Goal: Task Accomplishment & Management: Manage account settings

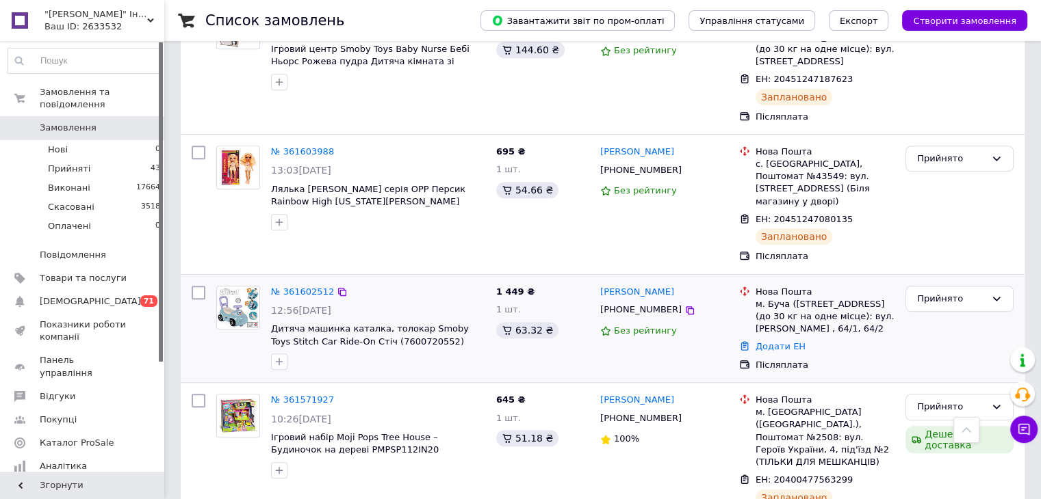
scroll to position [753, 0]
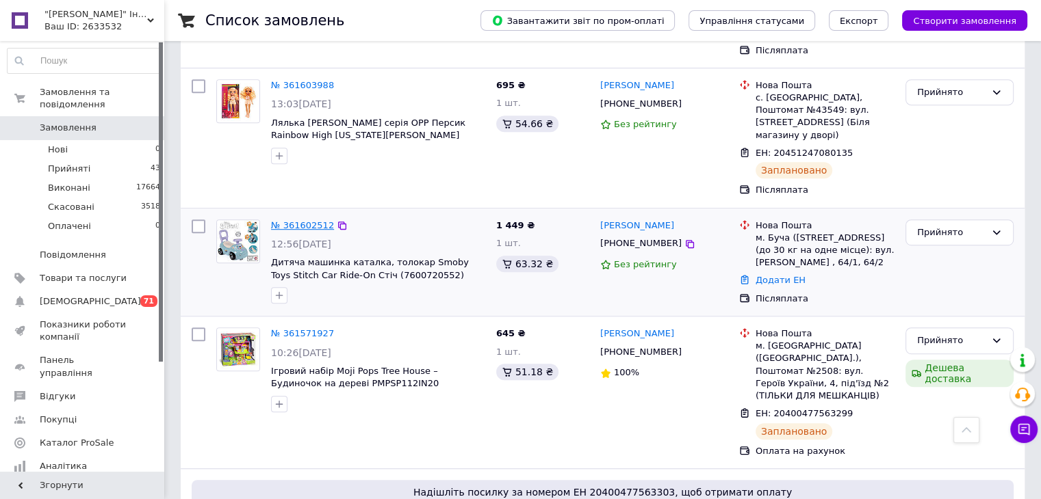
click at [295, 220] on link "№ 361602512" at bounding box center [302, 225] width 63 height 10
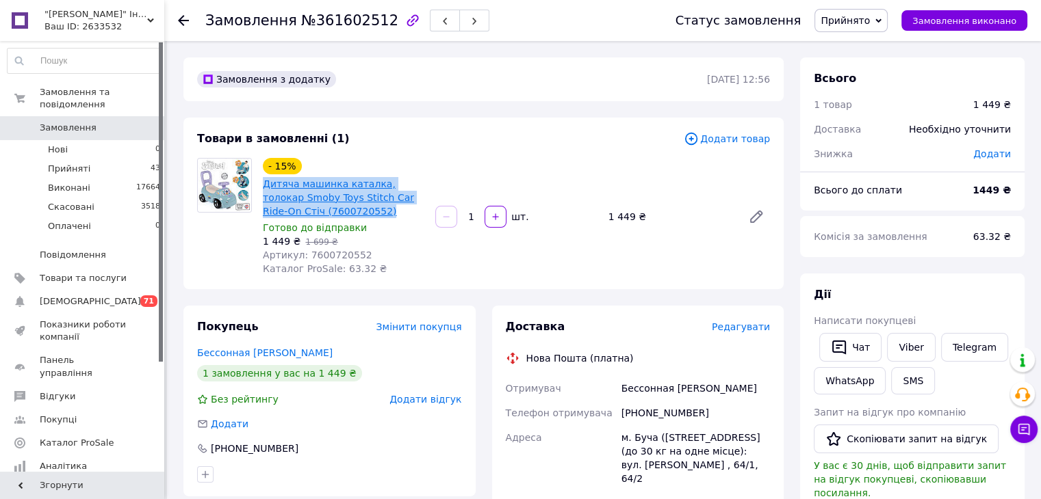
drag, startPoint x: 333, startPoint y: 214, endPoint x: 264, endPoint y: 187, distance: 73.4
click at [264, 187] on span "Дитяча машинка каталка, толокар Smoby Toys Stitch Car Ride-On Стіч (7600720552)" at bounding box center [343, 197] width 161 height 41
copy link "Дитяча машинка каталка, толокар Smoby Toys Stitch Car Ride-On Стіч (7600720552)"
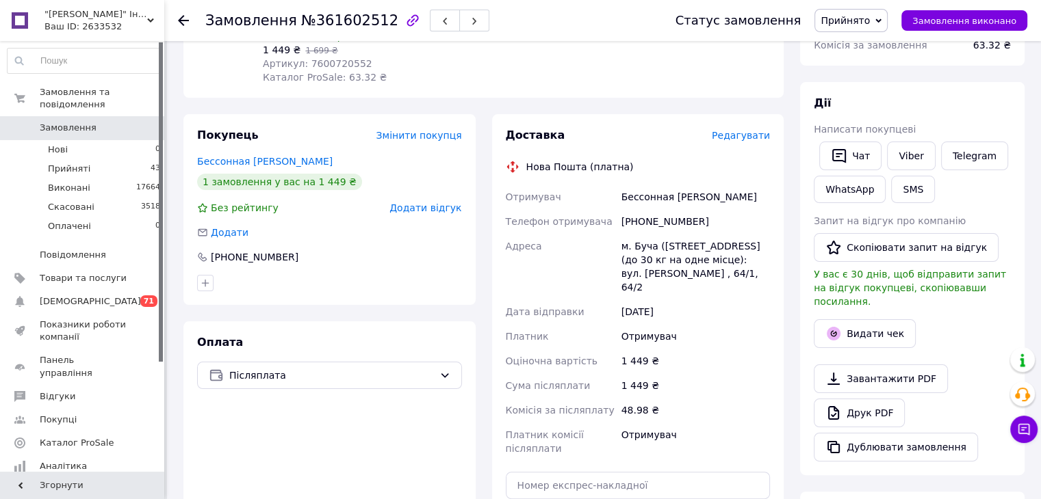
scroll to position [205, 0]
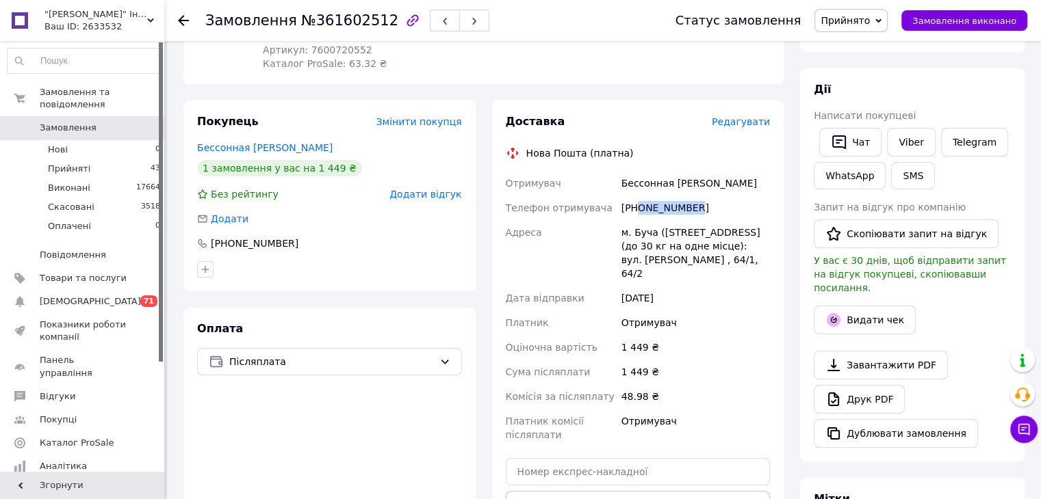
drag, startPoint x: 698, startPoint y: 209, endPoint x: 637, endPoint y: 217, distance: 61.4
click at [637, 217] on div "[PHONE_NUMBER]" at bounding box center [696, 208] width 154 height 25
copy div "0989081999"
drag, startPoint x: 711, startPoint y: 185, endPoint x: 621, endPoint y: 187, distance: 90.3
click at [621, 187] on div "Бессонная Наталия" at bounding box center [696, 183] width 154 height 25
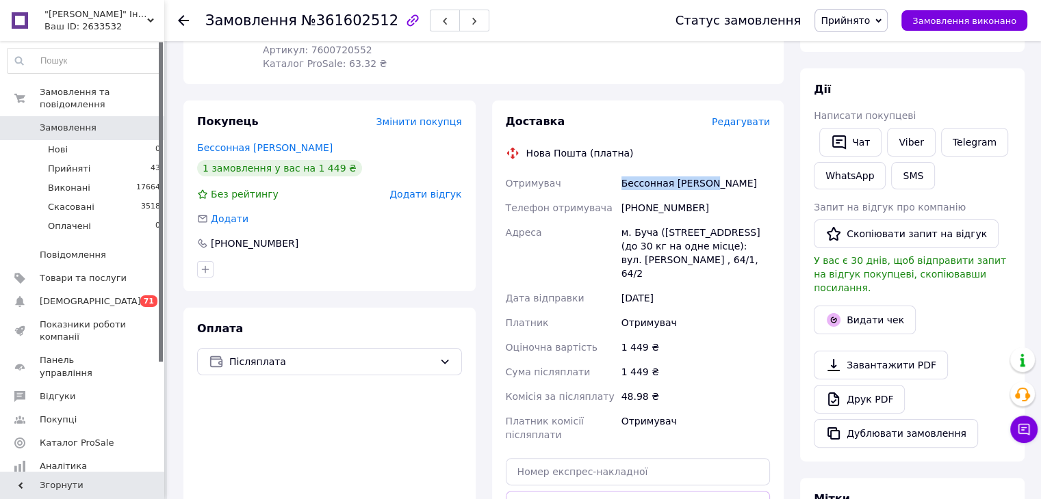
copy div "Бессонная Наталия"
drag, startPoint x: 635, startPoint y: 232, endPoint x: 652, endPoint y: 235, distance: 17.4
click at [652, 235] on div "м. Буча ([STREET_ADDRESS] (до 30 кг на одне місце): вул. [PERSON_NAME] , 64/1, …" at bounding box center [696, 253] width 154 height 66
copy div "Буча"
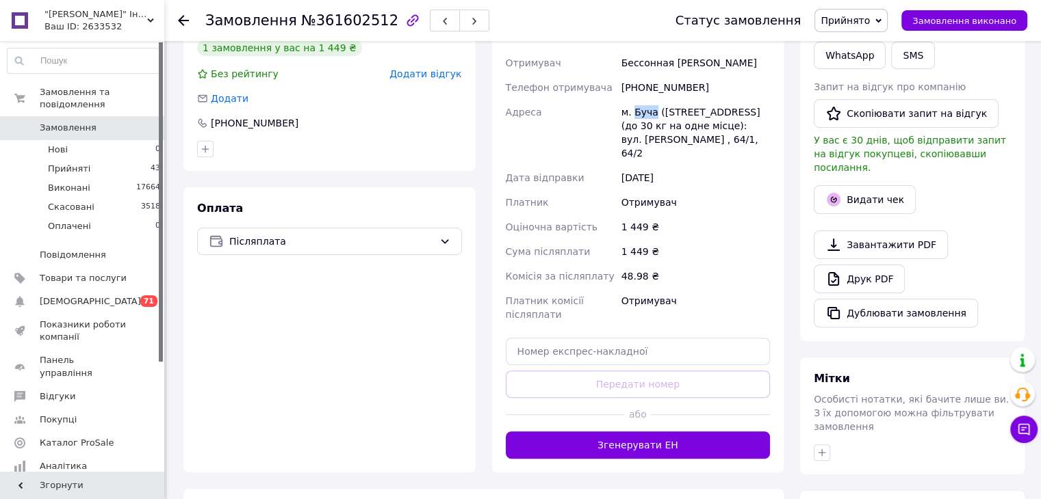
scroll to position [411, 0]
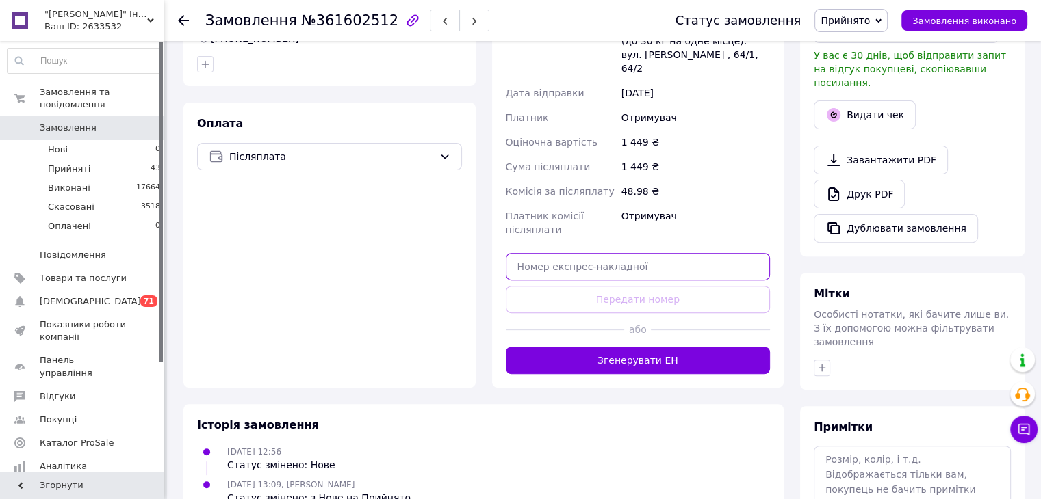
drag, startPoint x: 644, startPoint y: 258, endPoint x: 643, endPoint y: 269, distance: 11.0
click at [644, 259] on input "text" at bounding box center [638, 266] width 265 height 27
paste input "20451247253687"
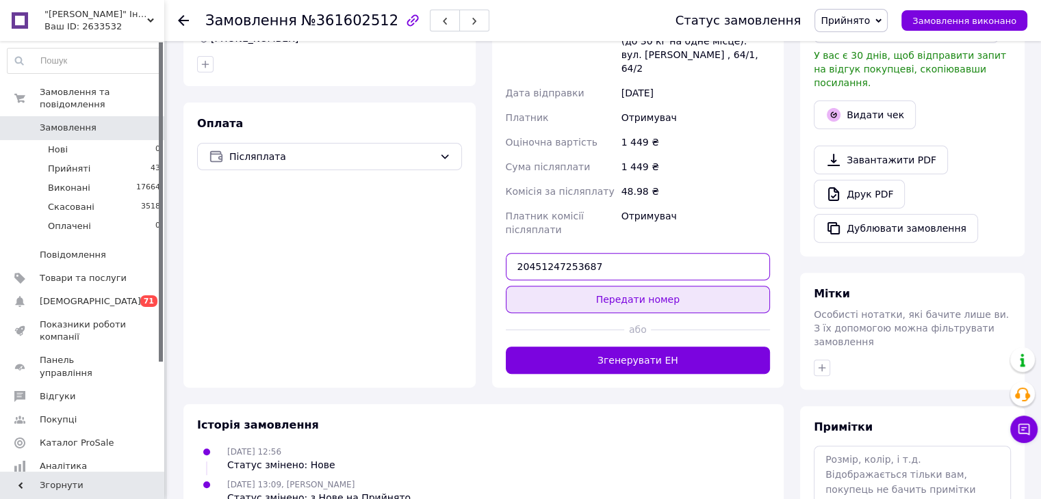
type input "20451247253687"
drag, startPoint x: 624, startPoint y: 296, endPoint x: 767, endPoint y: 136, distance: 214.2
click at [627, 294] on button "Передати номер" at bounding box center [638, 299] width 265 height 27
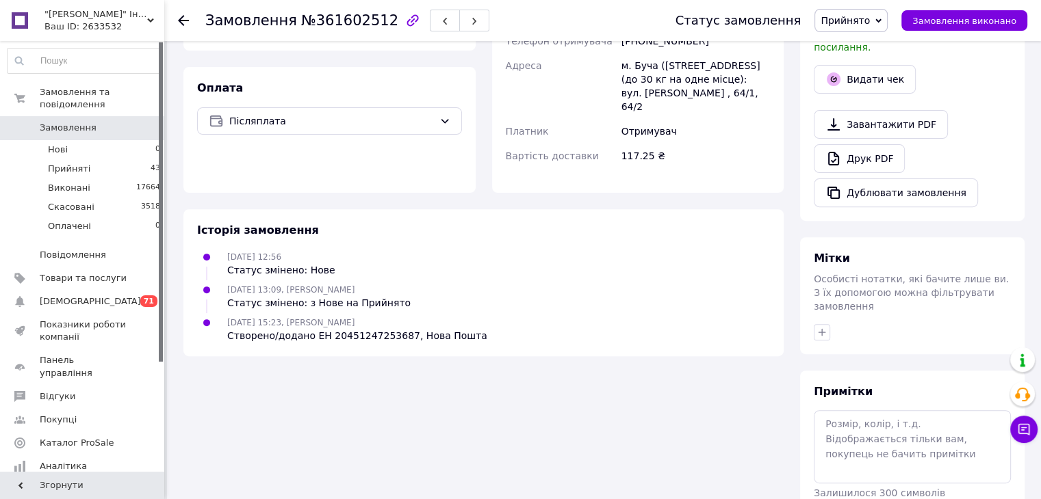
scroll to position [281, 0]
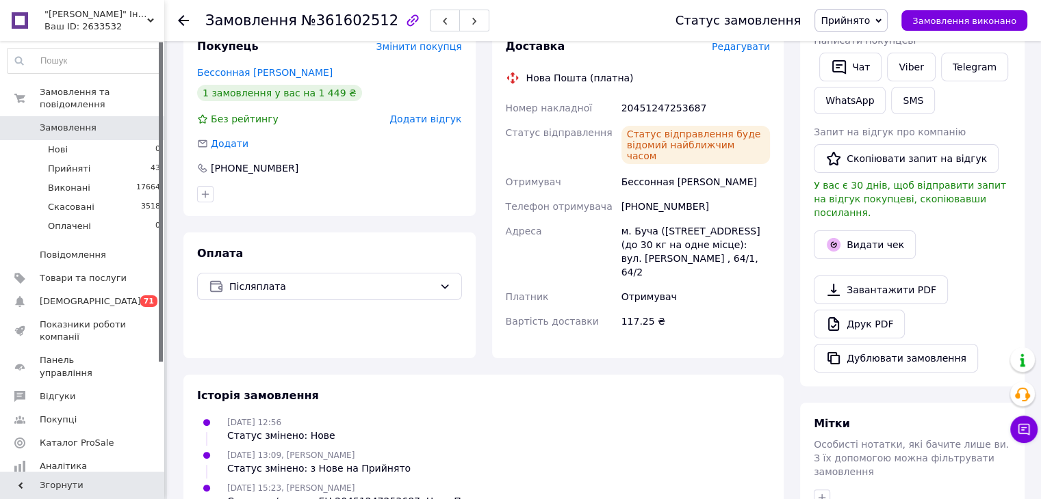
click at [189, 17] on div at bounding box center [191, 20] width 27 height 41
click at [181, 18] on icon at bounding box center [183, 20] width 11 height 11
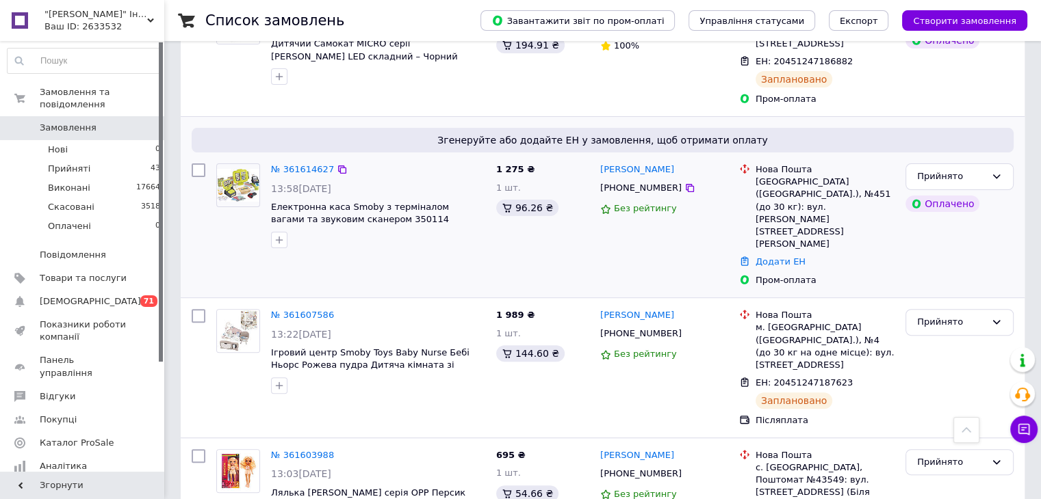
scroll to position [342, 0]
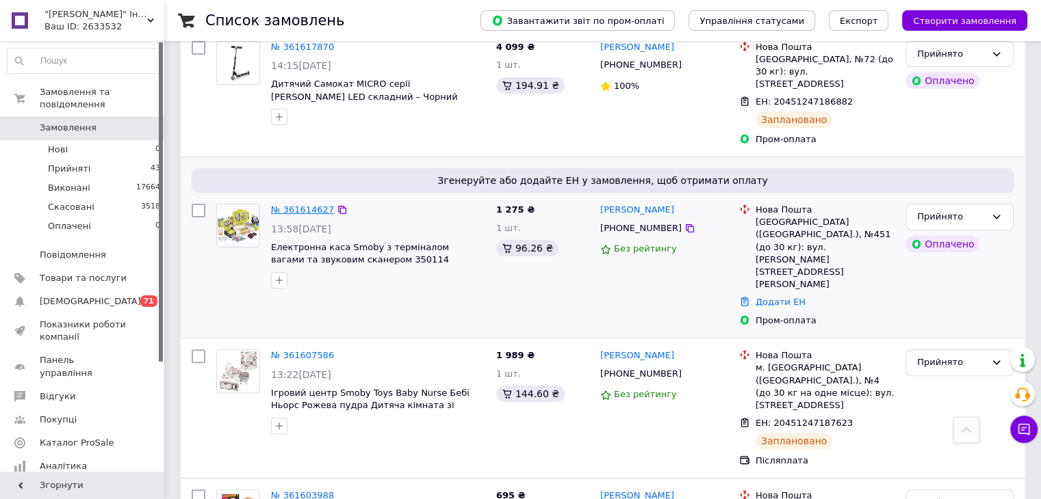
click at [283, 205] on link "№ 361614627" at bounding box center [302, 210] width 63 height 10
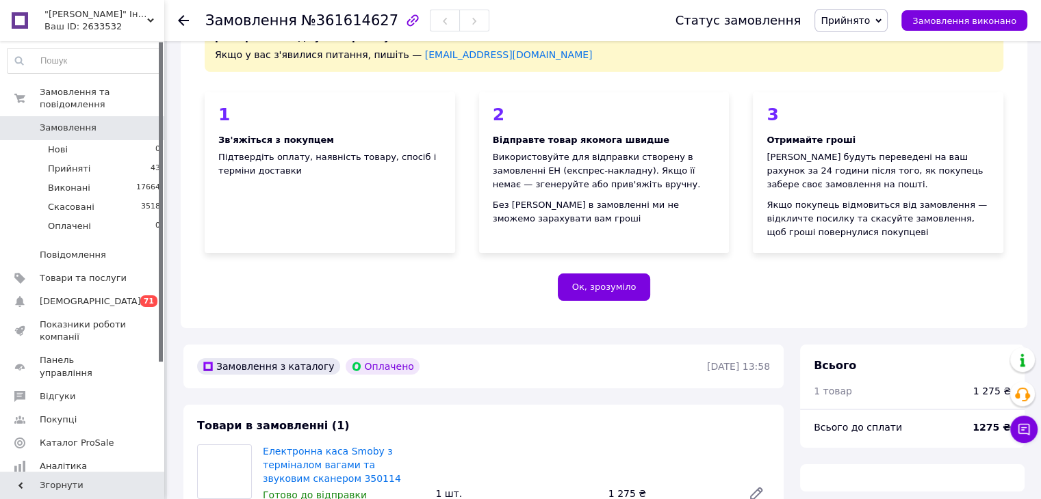
scroll to position [342, 0]
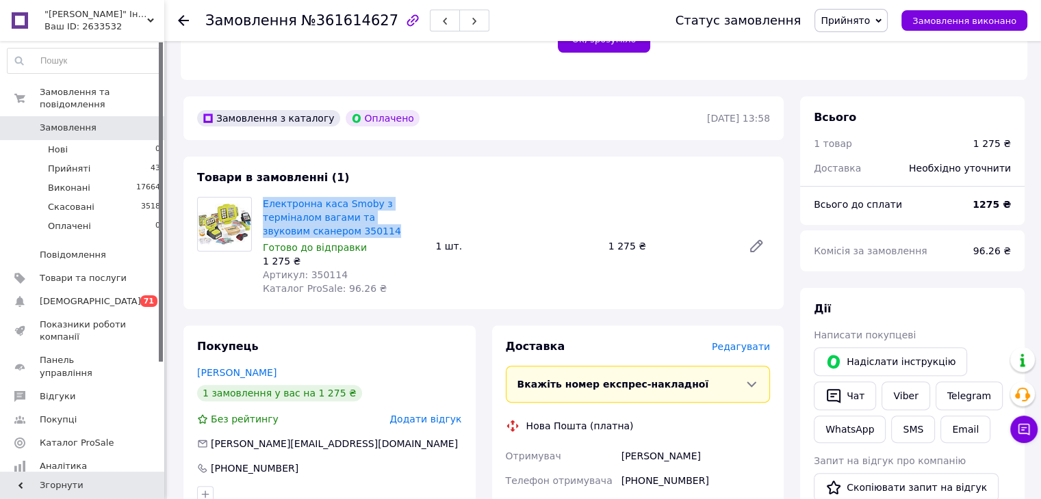
drag, startPoint x: 261, startPoint y: 203, endPoint x: 353, endPoint y: 232, distance: 96.9
click at [353, 232] on div "Електронна каса Smoby з терміналом вагами та звуковим сканером 350114 Готово до…" at bounding box center [343, 246] width 172 height 104
copy link "Електронна каса Smoby з терміналом вагами та звуковим сканером 350114"
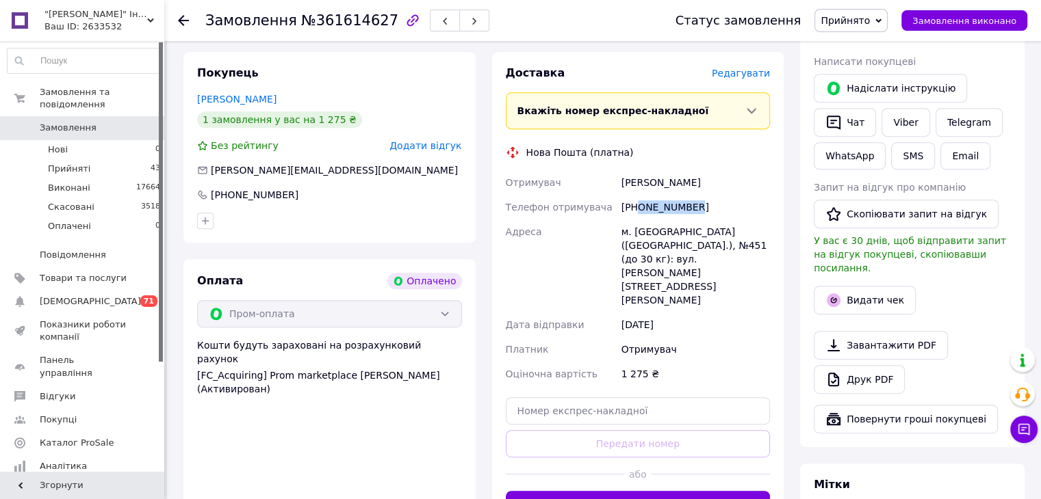
drag, startPoint x: 714, startPoint y: 206, endPoint x: 638, endPoint y: 214, distance: 76.4
click at [638, 214] on div "[PHONE_NUMBER]" at bounding box center [696, 207] width 154 height 25
copy div "0989974735"
drag, startPoint x: 676, startPoint y: 187, endPoint x: 612, endPoint y: 190, distance: 64.4
click at [612, 190] on div "Отримувач Книш Марія Телефон отримувача +380989974735 Адреса м. Київ (Київська …" at bounding box center [638, 278] width 270 height 216
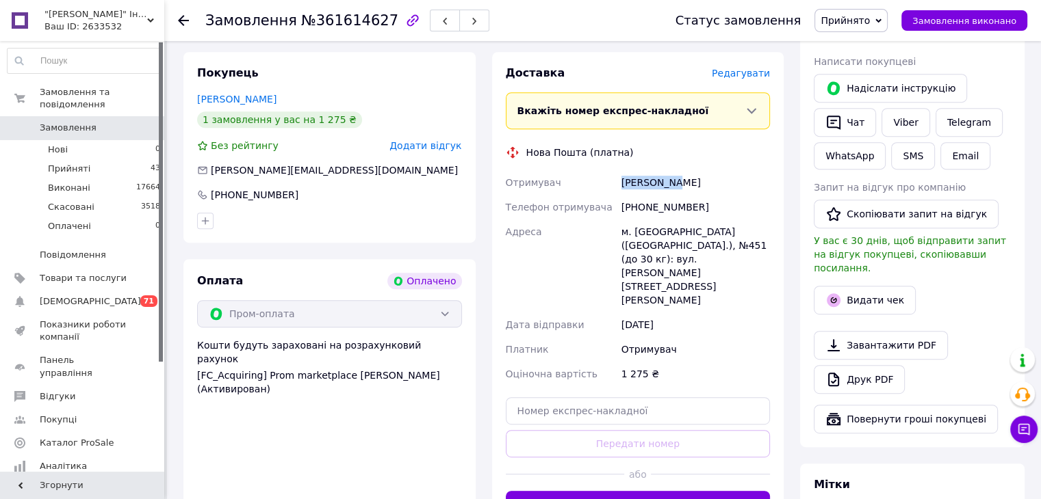
copy div "Отримувач Книш Марія"
click at [589, 398] on input "text" at bounding box center [638, 411] width 265 height 27
paste input "20451247256502"
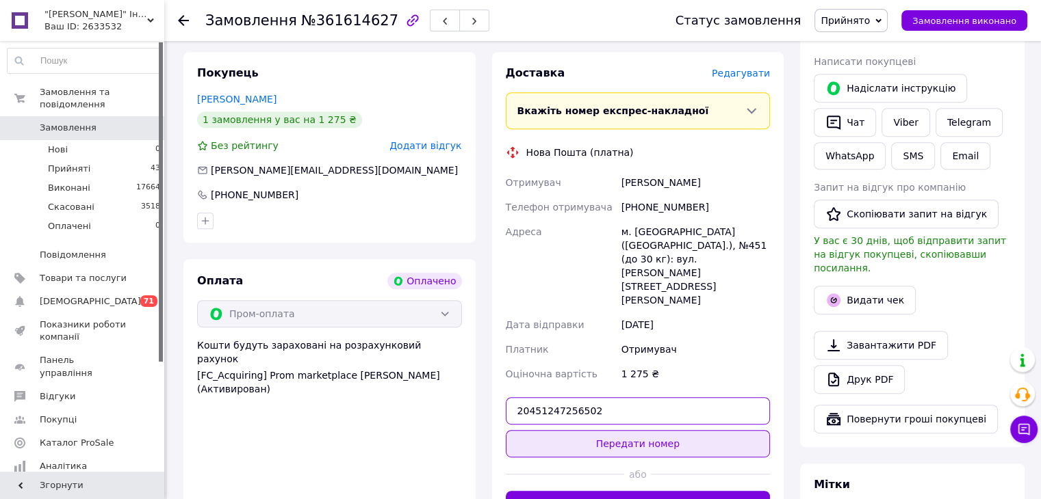
type input "20451247256502"
click at [582, 430] on button "Передати номер" at bounding box center [638, 443] width 265 height 27
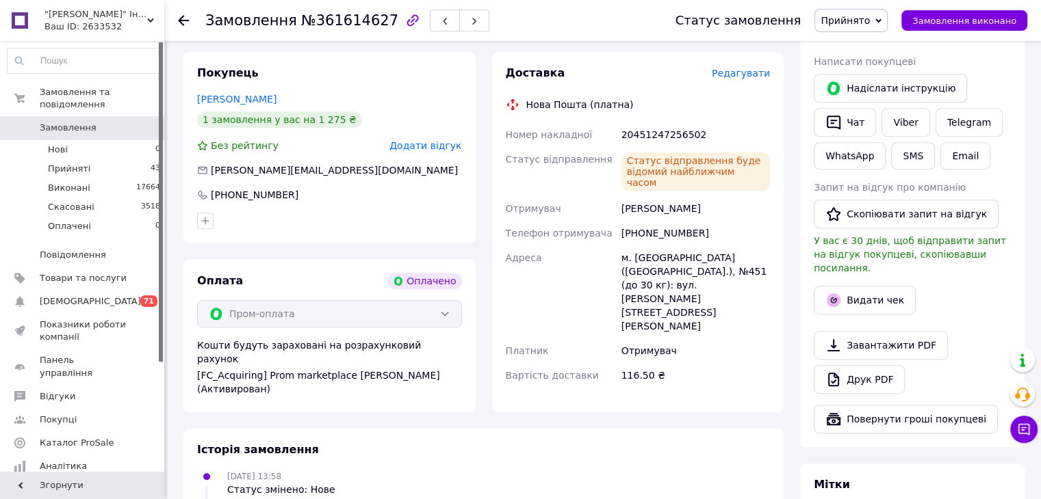
click at [181, 20] on use at bounding box center [183, 20] width 11 height 11
